Goal: Check status

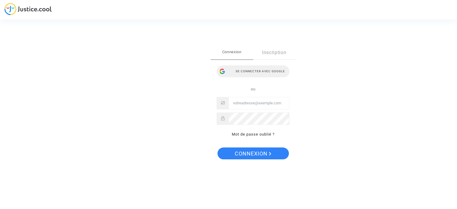
click at [250, 72] on div "Se connecter avec Google" at bounding box center [253, 71] width 73 height 12
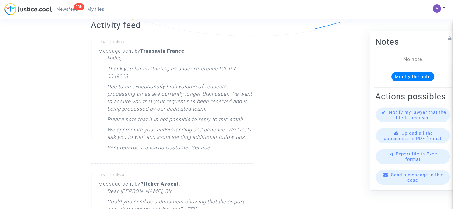
scroll to position [149, 0]
